Goal: Task Accomplishment & Management: Manage account settings

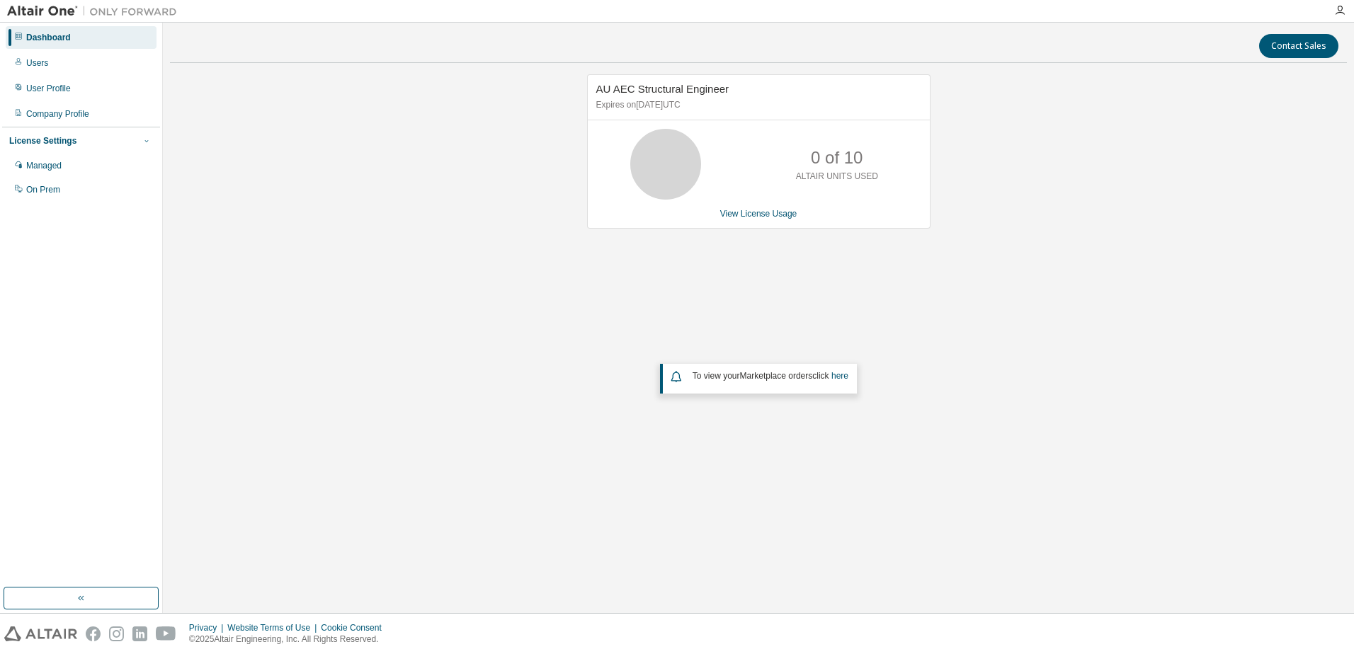
click at [146, 143] on icon "button" at bounding box center [146, 141] width 8 height 8
click at [64, 57] on div "Users" at bounding box center [81, 63] width 151 height 23
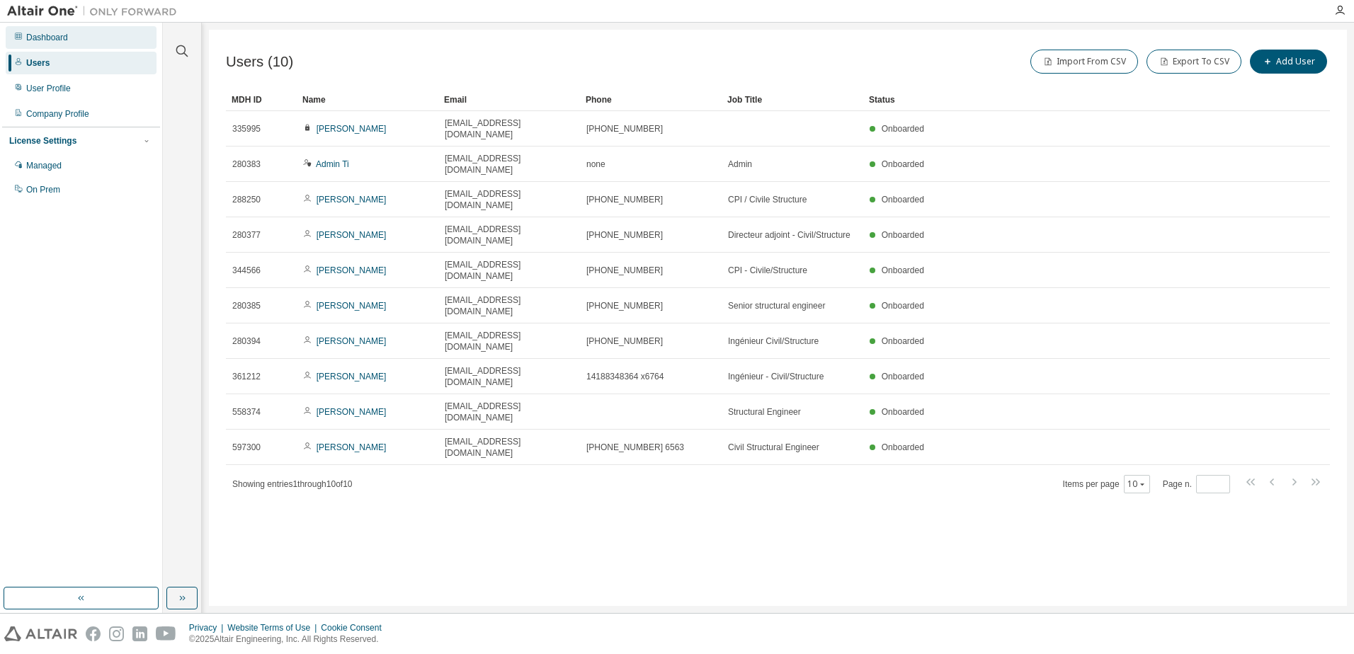
click at [47, 38] on div "Dashboard" at bounding box center [47, 37] width 42 height 11
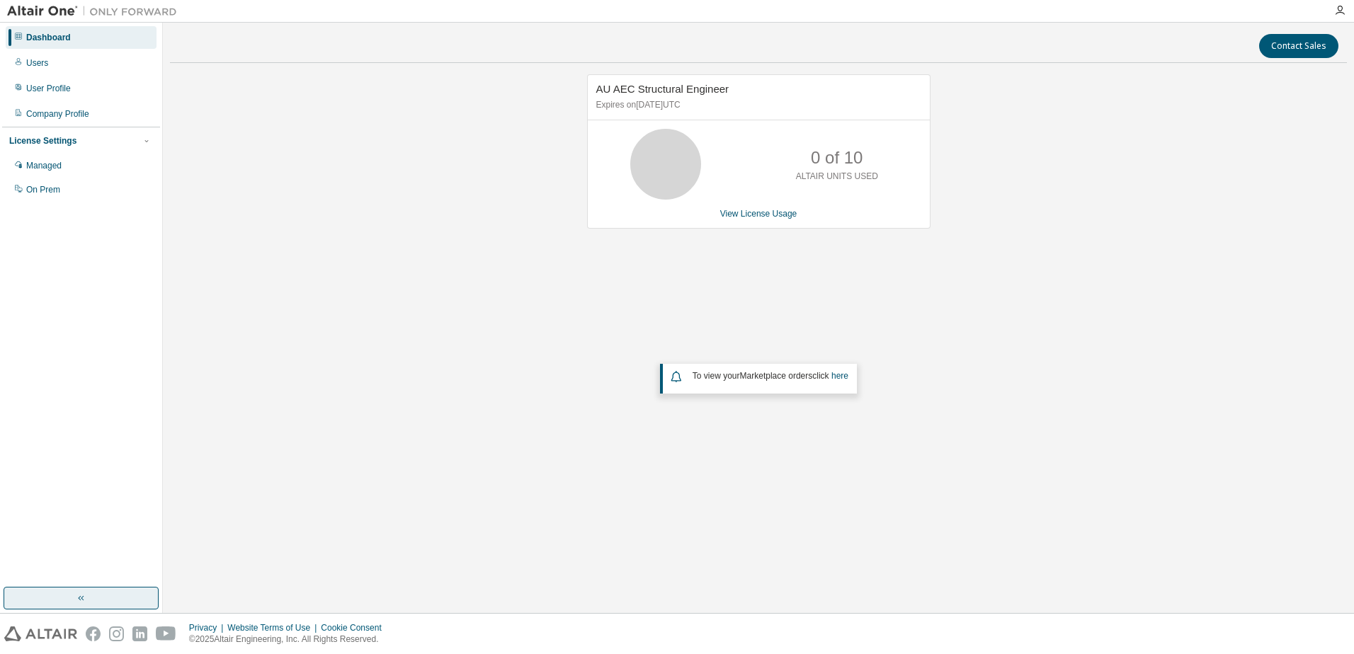
click at [78, 602] on icon "button" at bounding box center [81, 598] width 11 height 11
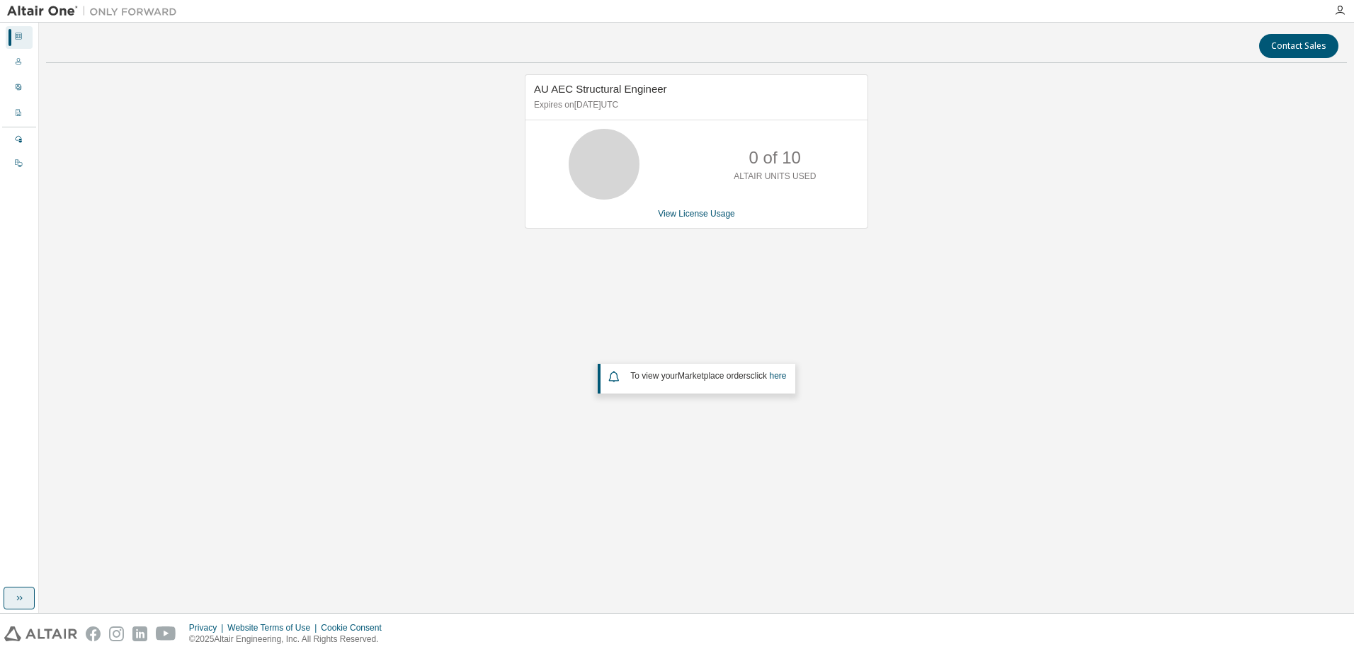
click at [21, 596] on icon "button" at bounding box center [18, 598] width 11 height 11
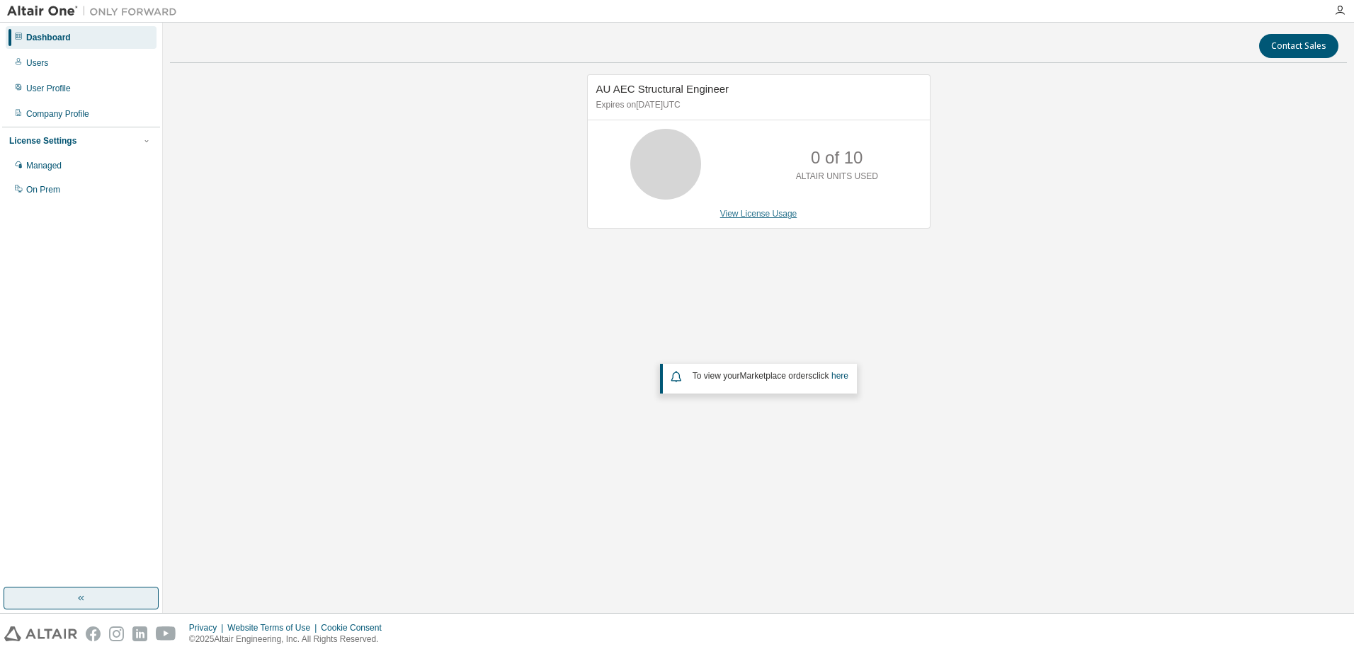
click at [735, 215] on link "View License Usage" at bounding box center [758, 214] width 77 height 10
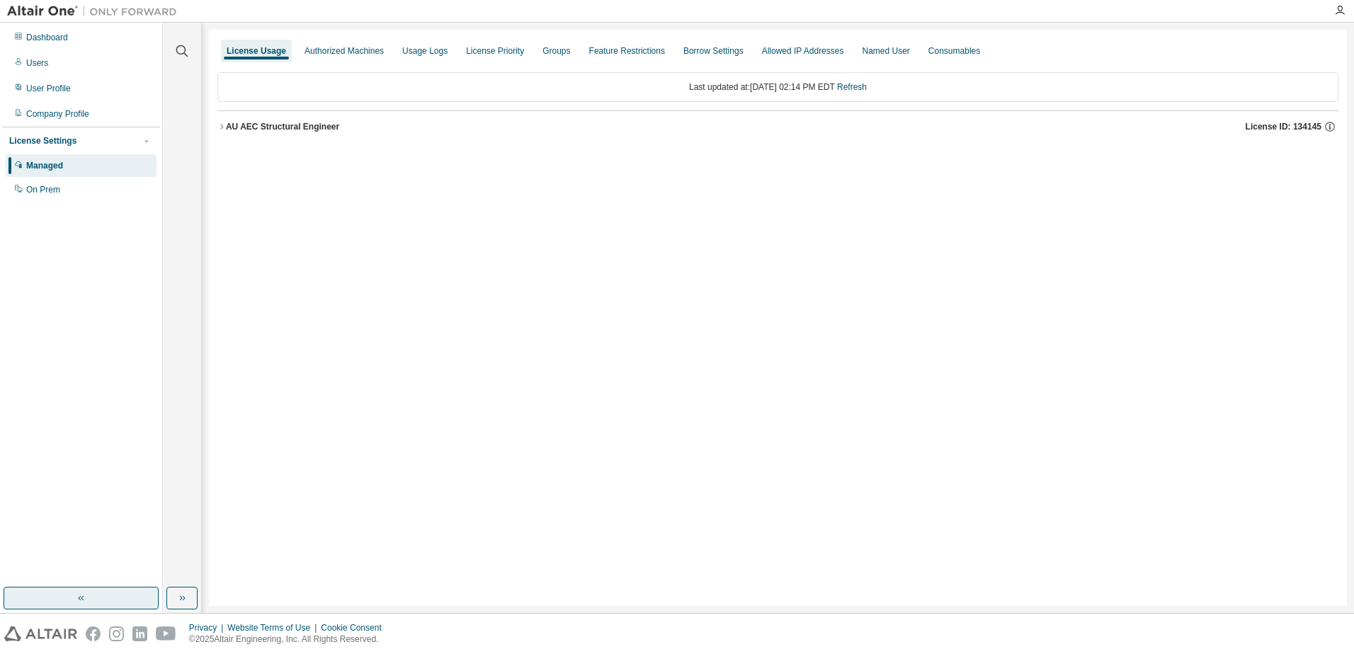
click at [225, 128] on icon "button" at bounding box center [221, 127] width 8 height 8
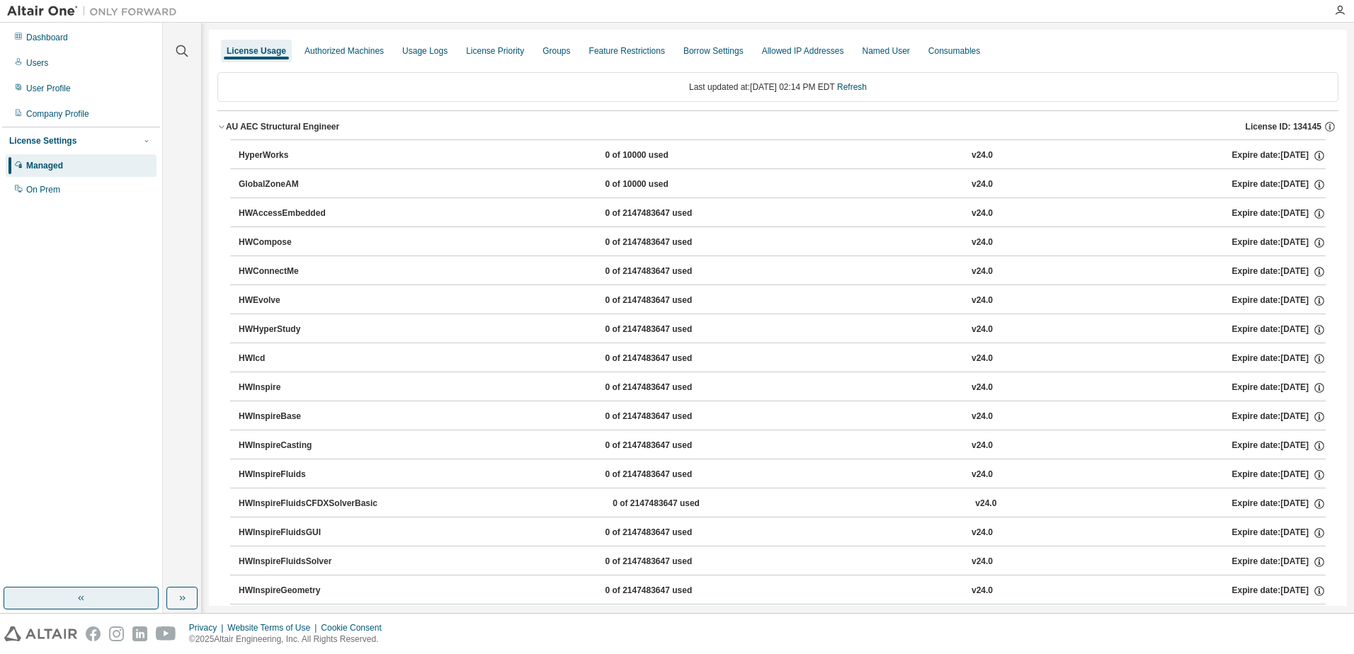
click at [225, 128] on icon "button" at bounding box center [221, 127] width 8 height 8
